Goal: Transaction & Acquisition: Purchase product/service

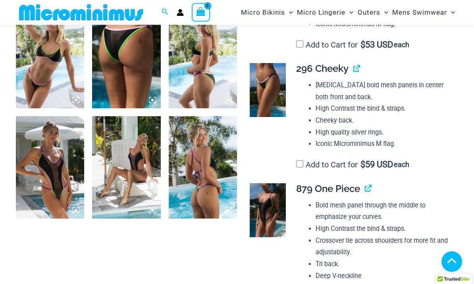
scroll to position [715, 0]
click at [270, 198] on img at bounding box center [268, 211] width 36 height 54
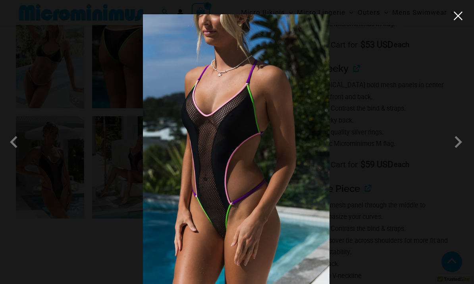
click at [461, 21] on button "Close" at bounding box center [458, 16] width 12 height 12
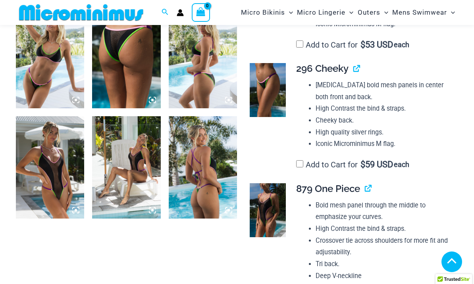
click at [200, 203] on img at bounding box center [203, 167] width 68 height 102
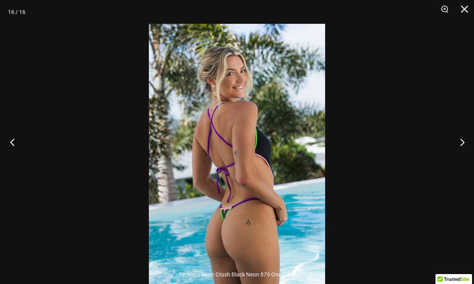
click at [13, 154] on button "Previous" at bounding box center [15, 142] width 30 height 40
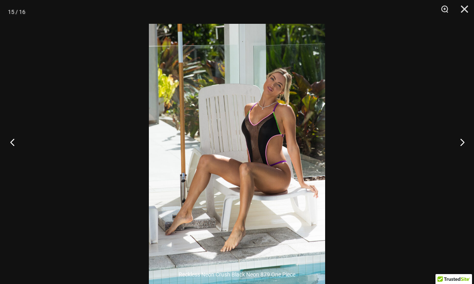
click at [13, 154] on button "Previous" at bounding box center [15, 142] width 30 height 40
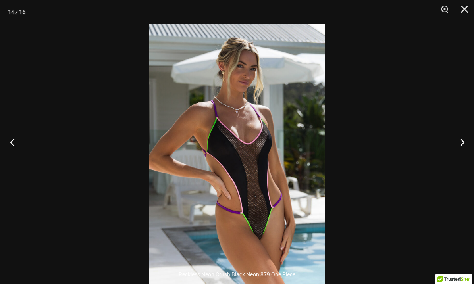
click at [18, 155] on button "Previous" at bounding box center [15, 142] width 30 height 40
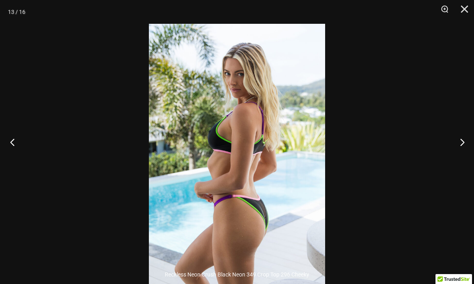
click at [14, 162] on button "Previous" at bounding box center [15, 142] width 30 height 40
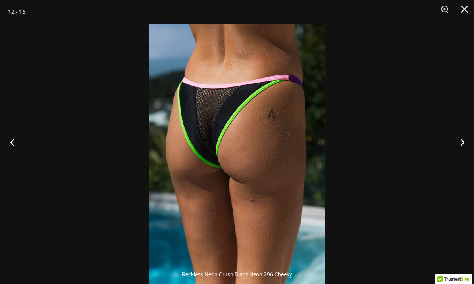
click at [10, 160] on button "Previous" at bounding box center [15, 142] width 30 height 40
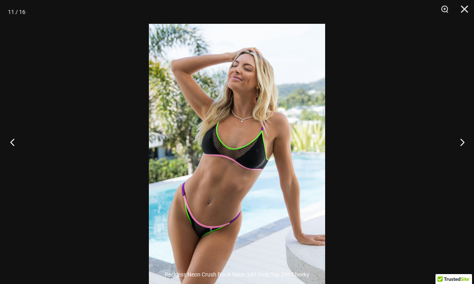
click at [6, 159] on button "Previous" at bounding box center [15, 142] width 30 height 40
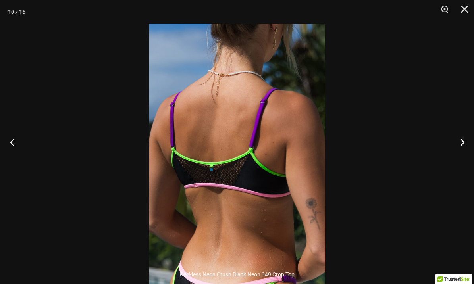
click at [5, 159] on button "Previous" at bounding box center [15, 142] width 30 height 40
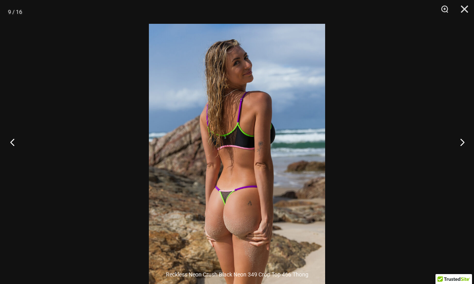
click at [4, 159] on button "Previous" at bounding box center [15, 142] width 30 height 40
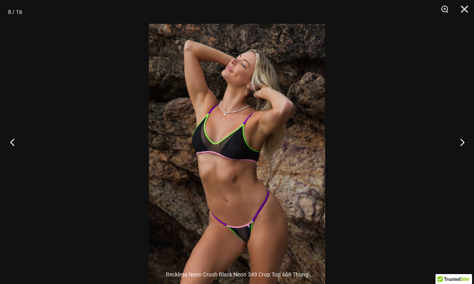
click at [4, 158] on button "Previous" at bounding box center [15, 142] width 30 height 40
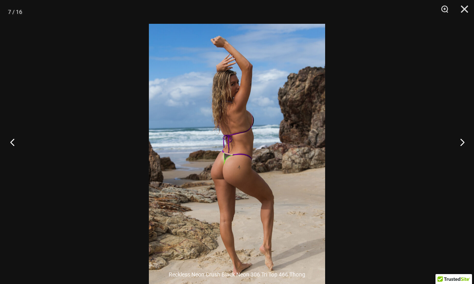
click at [4, 158] on button "Previous" at bounding box center [15, 142] width 30 height 40
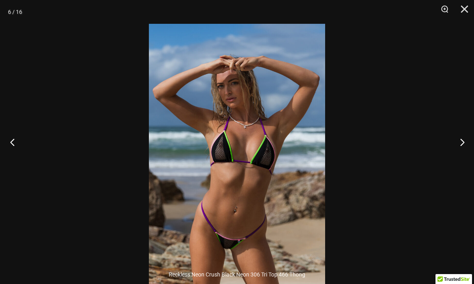
click at [5, 158] on button "Previous" at bounding box center [15, 142] width 30 height 40
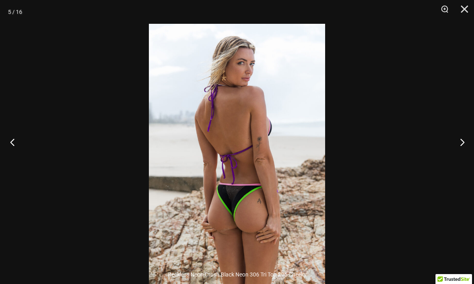
click at [5, 158] on button "Previous" at bounding box center [15, 142] width 30 height 40
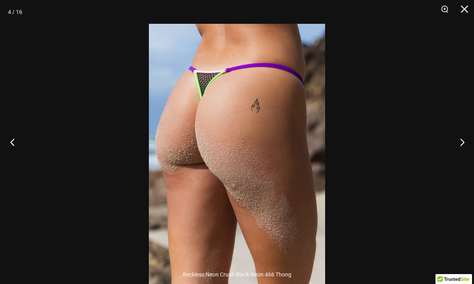
click at [4, 158] on button "Previous" at bounding box center [15, 142] width 30 height 40
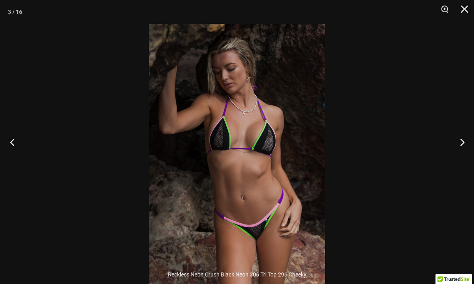
click at [11, 158] on button "Previous" at bounding box center [15, 142] width 30 height 40
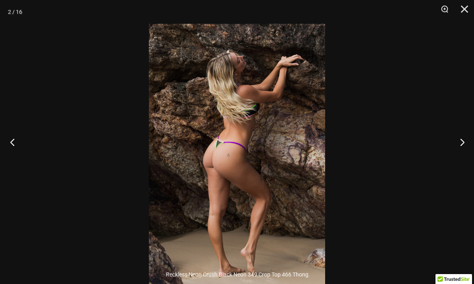
click at [12, 158] on button "Previous" at bounding box center [15, 142] width 30 height 40
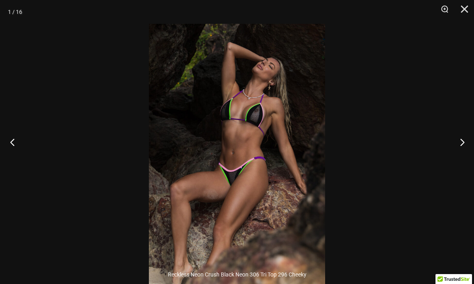
click at [10, 158] on button "Previous" at bounding box center [15, 142] width 30 height 40
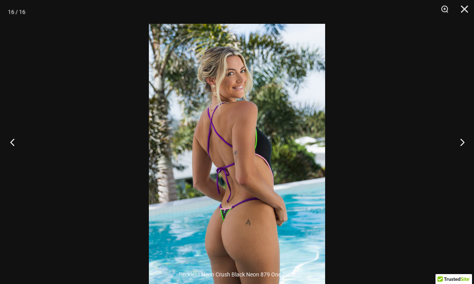
click at [10, 158] on button "Previous" at bounding box center [15, 142] width 30 height 40
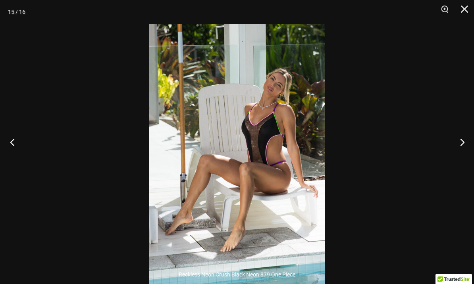
click at [11, 158] on button "Previous" at bounding box center [15, 142] width 30 height 40
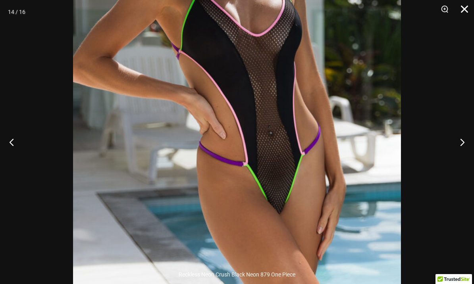
click at [462, 14] on button "Close" at bounding box center [462, 12] width 20 height 24
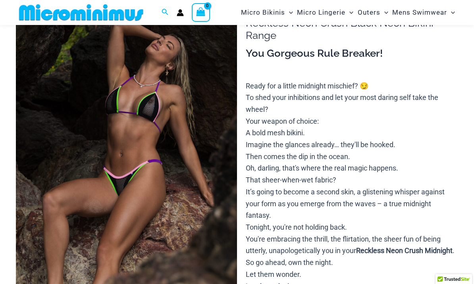
scroll to position [0, 0]
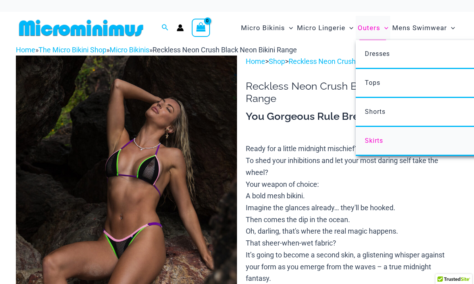
click at [373, 139] on span "Skirts" at bounding box center [374, 141] width 18 height 8
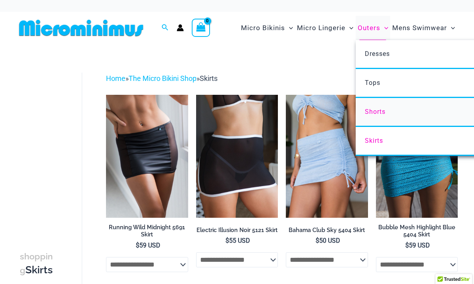
click at [375, 111] on span "Shorts" at bounding box center [375, 112] width 21 height 8
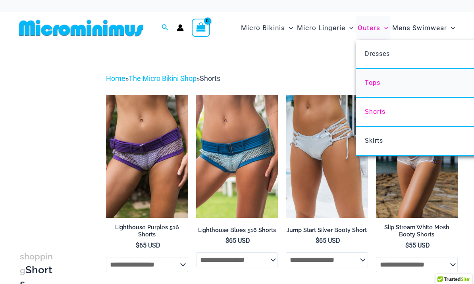
click at [375, 83] on span "Tops" at bounding box center [372, 83] width 15 height 8
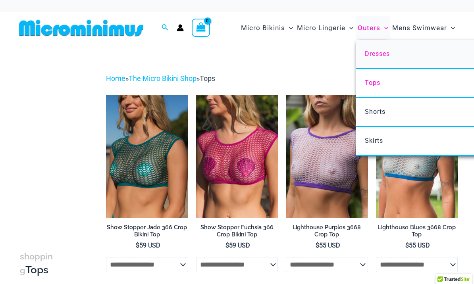
click at [380, 57] on span "Dresses" at bounding box center [377, 54] width 25 height 8
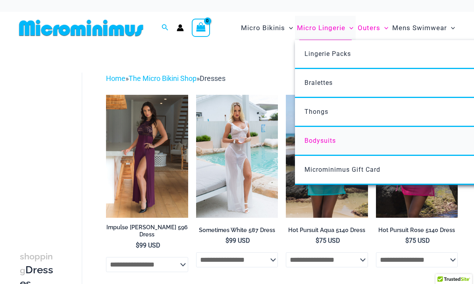
click at [312, 142] on span "Bodysuits" at bounding box center [320, 141] width 31 height 8
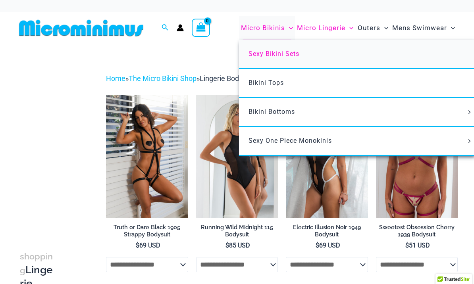
click at [297, 57] on span "Sexy Bikini Sets" at bounding box center [274, 54] width 51 height 8
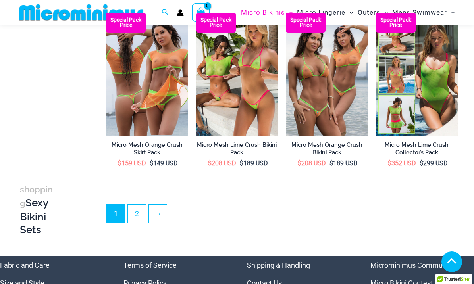
scroll to position [1366, 0]
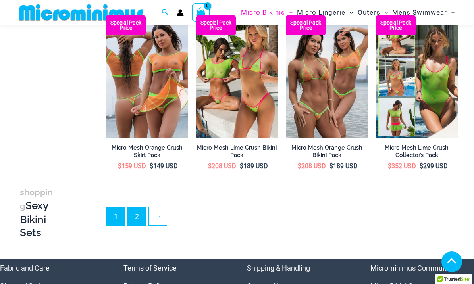
click at [141, 215] on link "2" at bounding box center [137, 217] width 18 height 18
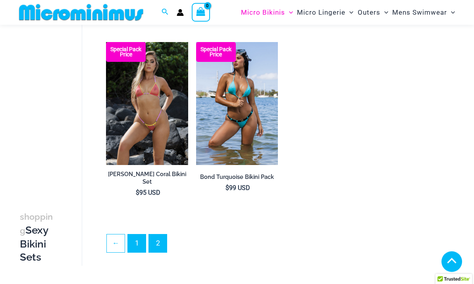
scroll to position [1145, 0]
click at [136, 238] on link "1" at bounding box center [137, 244] width 18 height 18
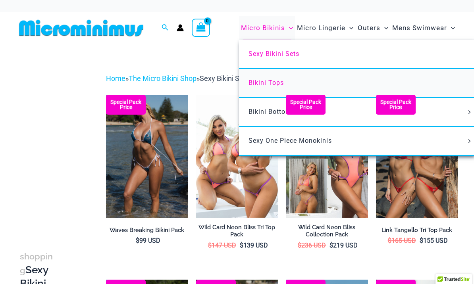
click at [274, 85] on span "Bikini Tops" at bounding box center [266, 83] width 35 height 8
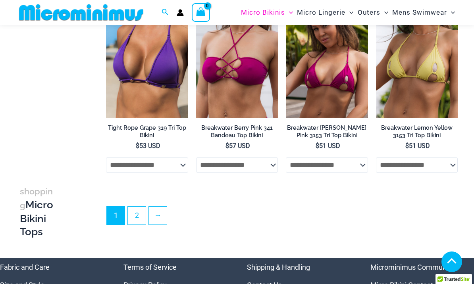
scroll to position [1748, 0]
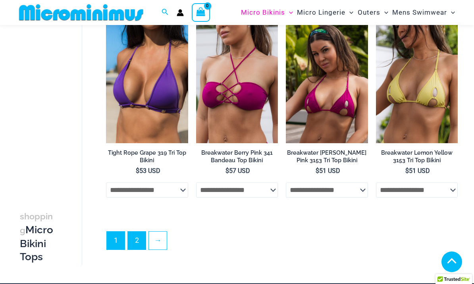
click at [139, 240] on link "2" at bounding box center [137, 241] width 18 height 18
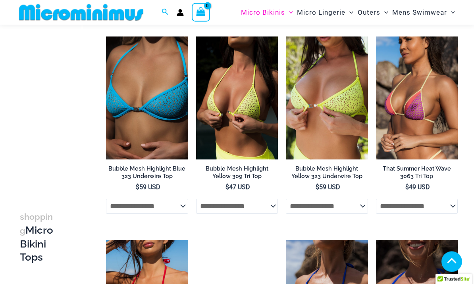
scroll to position [459, 0]
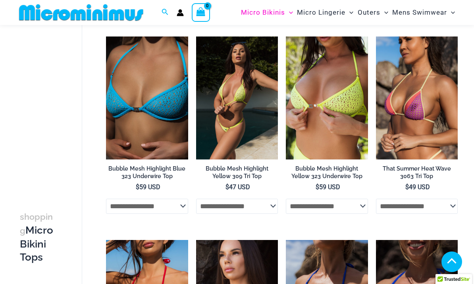
click at [244, 209] on select "**********" at bounding box center [237, 206] width 82 height 15
click at [241, 138] on img at bounding box center [237, 98] width 82 height 123
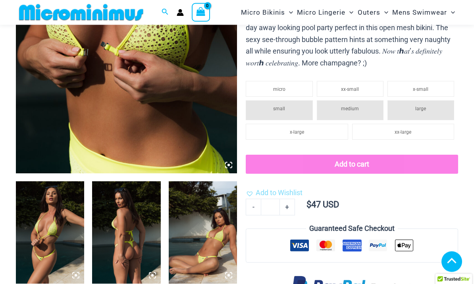
scroll to position [216, 0]
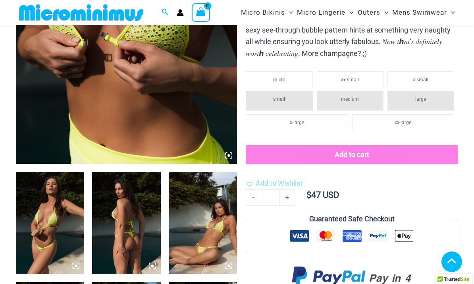
click at [416, 99] on span "large" at bounding box center [420, 100] width 11 height 6
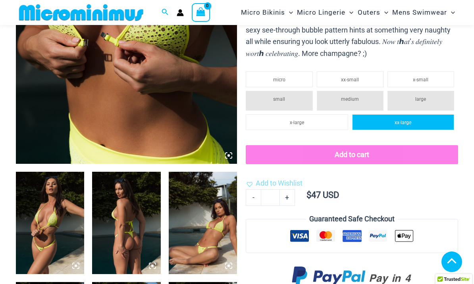
click at [425, 120] on li "xx-large" at bounding box center [403, 122] width 102 height 16
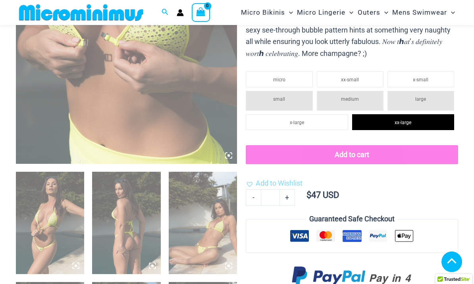
click at [419, 97] on span "large" at bounding box center [420, 100] width 11 height 6
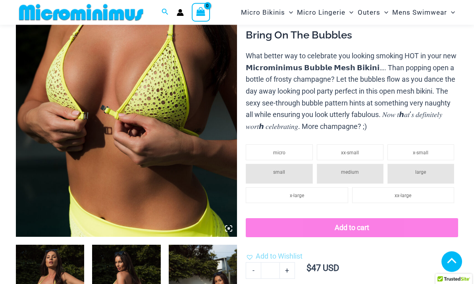
scroll to position [174, 0]
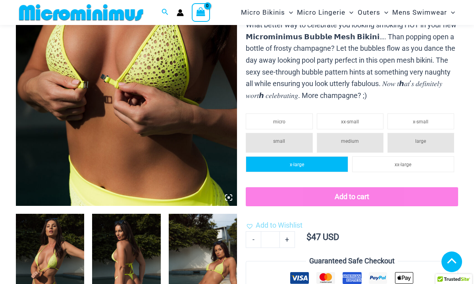
click at [298, 162] on span "x-large" at bounding box center [297, 165] width 14 height 6
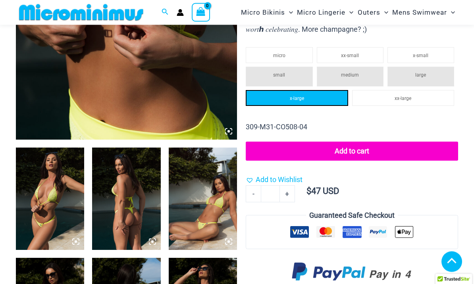
scroll to position [214, 0]
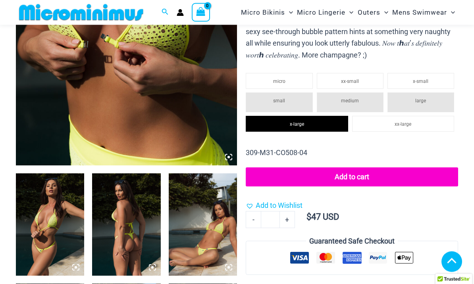
click at [430, 96] on li "large" at bounding box center [421, 103] width 67 height 20
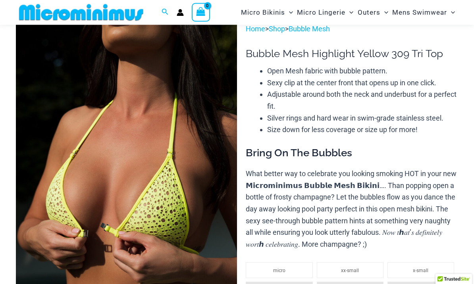
scroll to position [0, 0]
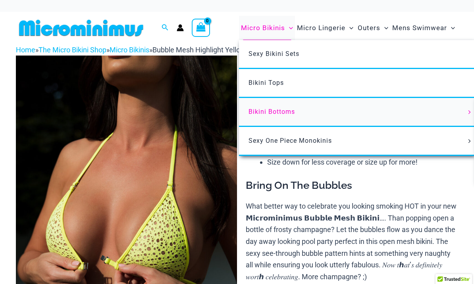
click at [279, 111] on span "Bikini Bottoms" at bounding box center [272, 112] width 46 height 8
